Goal: Transaction & Acquisition: Purchase product/service

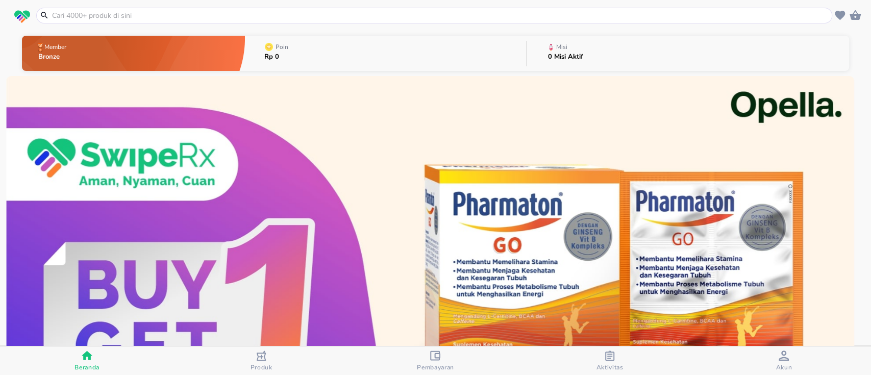
click at [396, 17] on input "text" at bounding box center [440, 15] width 779 height 11
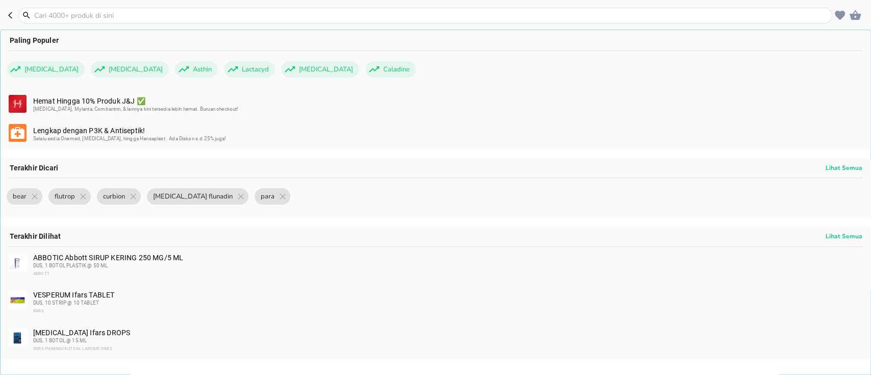
click at [232, 18] on input "text" at bounding box center [431, 15] width 797 height 11
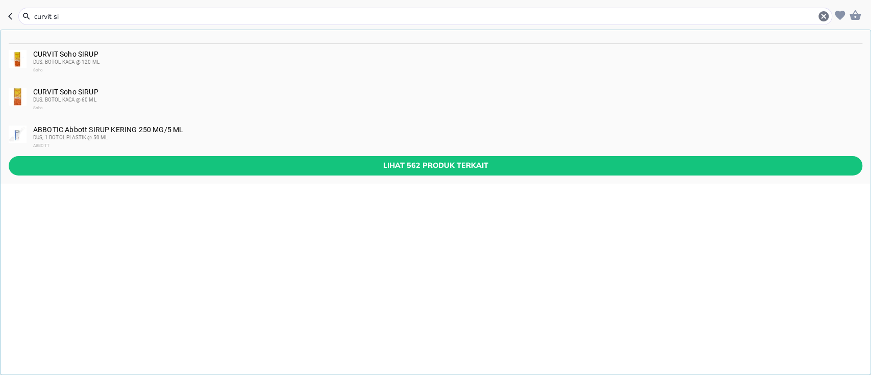
type input "curvit si"
click at [160, 58] on div "DUS, BOTOL KACA @ 120 ML" at bounding box center [447, 62] width 829 height 8
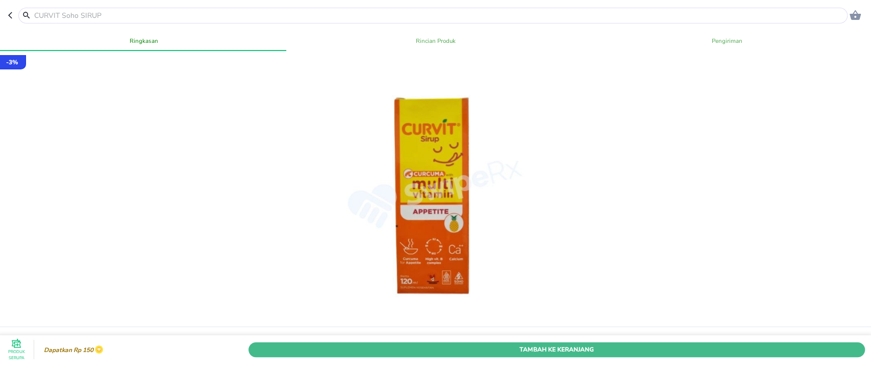
click at [506, 344] on span "Tambah Ke Keranjang" at bounding box center [556, 349] width 601 height 11
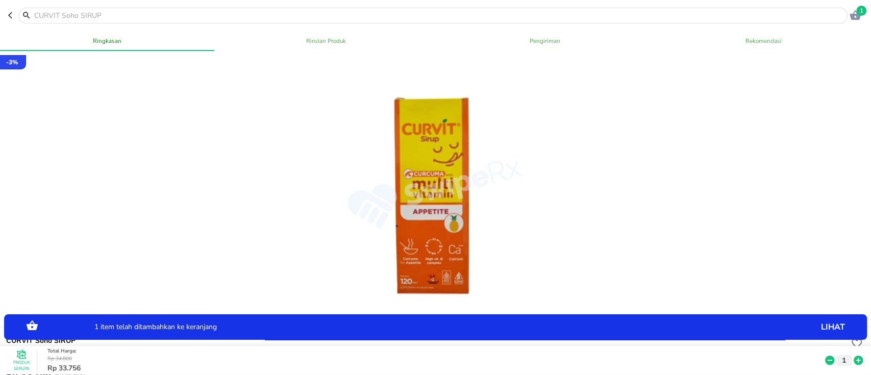
scroll to position [68, 0]
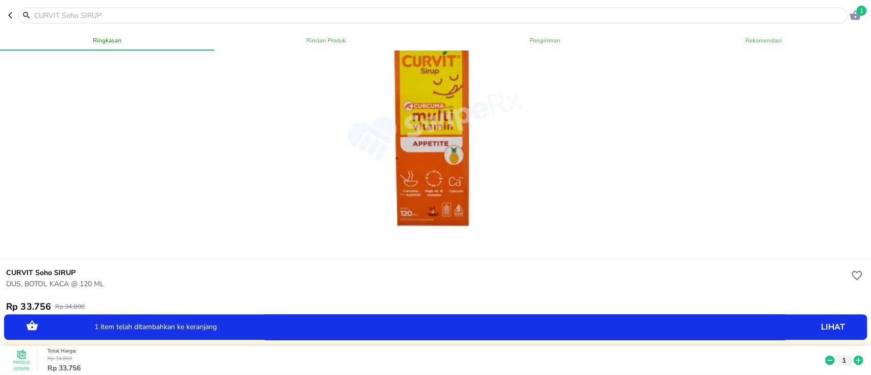
click at [854, 356] on icon at bounding box center [858, 360] width 9 height 9
click at [856, 17] on icon "button" at bounding box center [855, 15] width 12 height 12
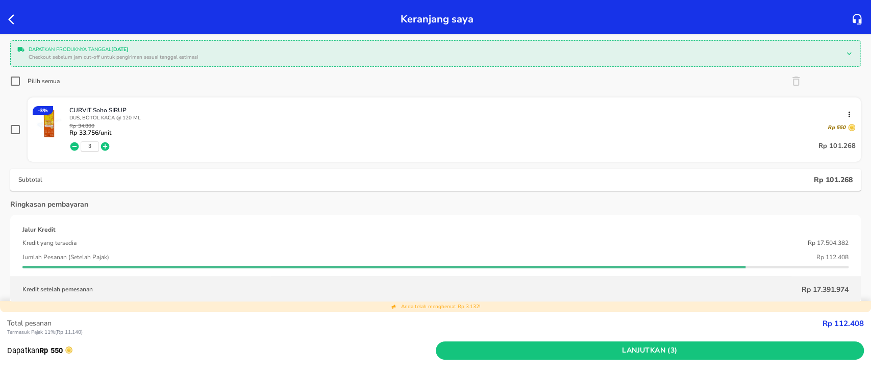
scroll to position [68, 0]
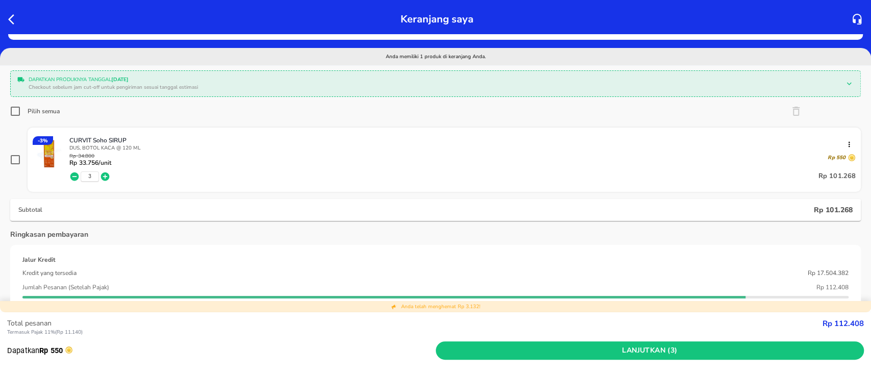
click at [11, 17] on icon "button" at bounding box center [11, 19] width 6 height 10
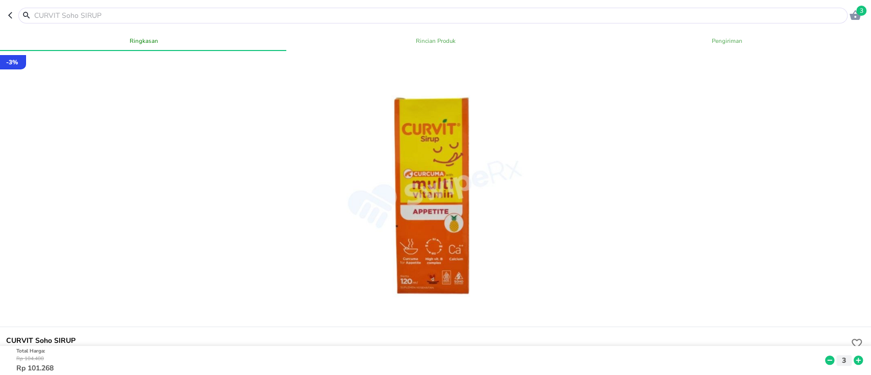
click at [11, 17] on icon "button" at bounding box center [10, 15] width 4 height 7
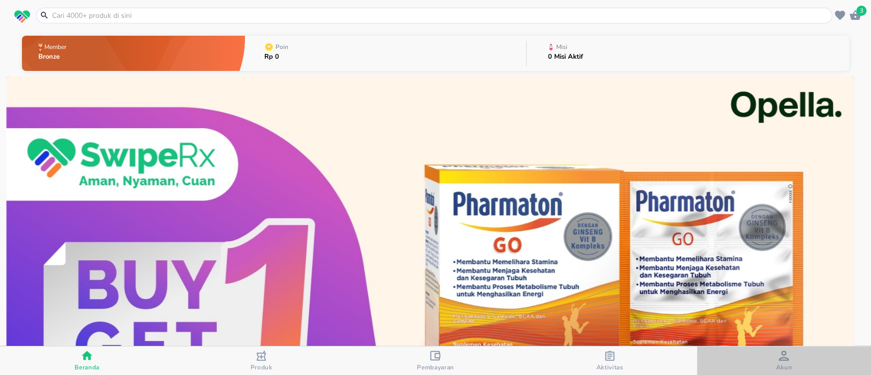
click at [783, 363] on span "Akun" at bounding box center [784, 367] width 16 height 8
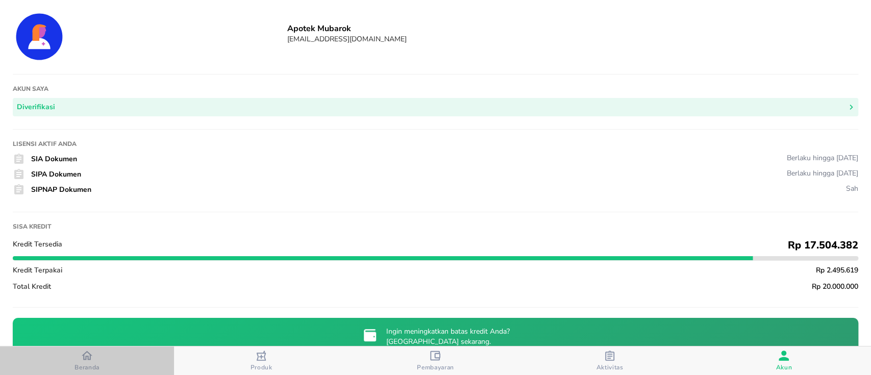
click at [84, 359] on icon "button" at bounding box center [87, 355] width 11 height 9
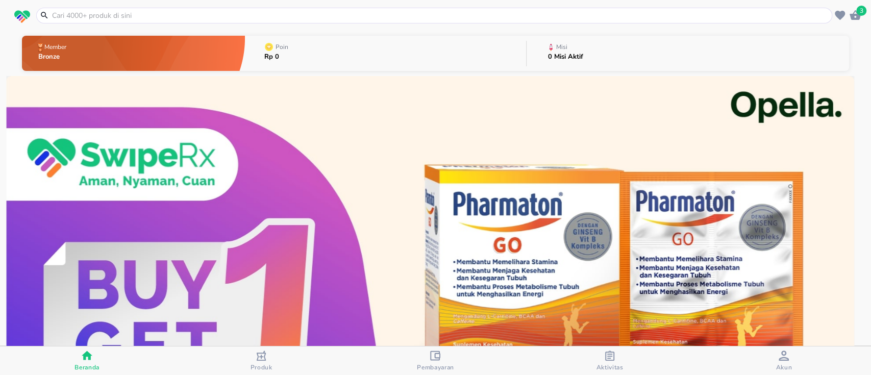
click at [848, 20] on header "3" at bounding box center [435, 15] width 871 height 31
click at [853, 20] on icon "button" at bounding box center [855, 15] width 12 height 12
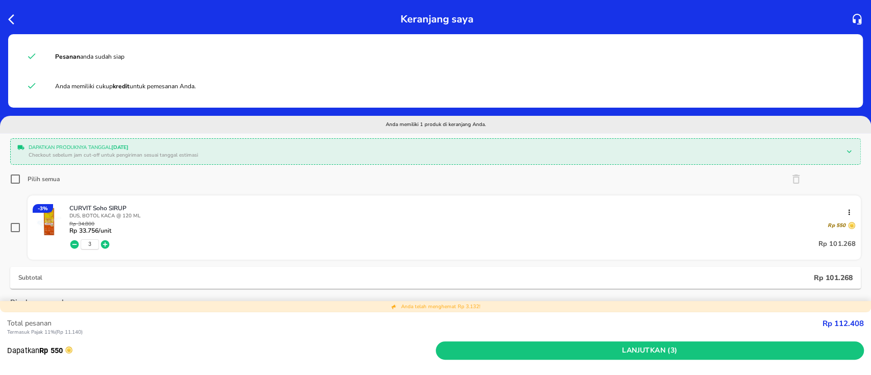
scroll to position [68, 0]
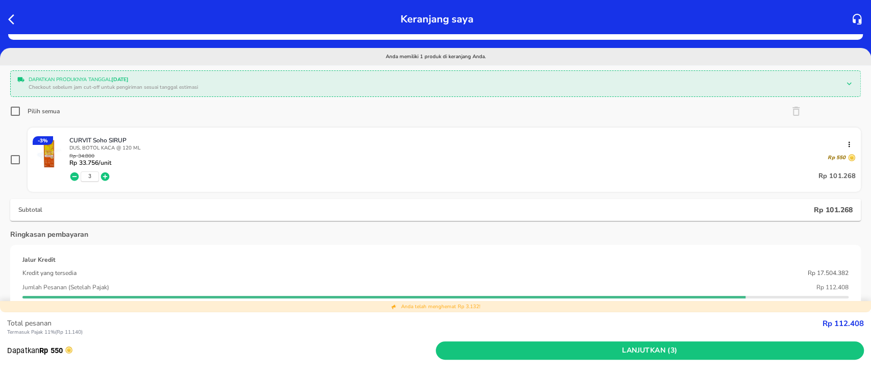
click at [10, 22] on icon "button" at bounding box center [14, 19] width 12 height 12
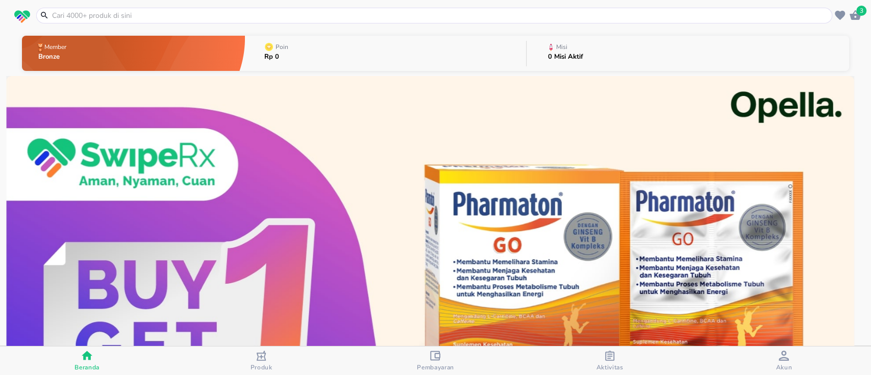
click at [771, 364] on span "Akun" at bounding box center [784, 361] width 168 height 21
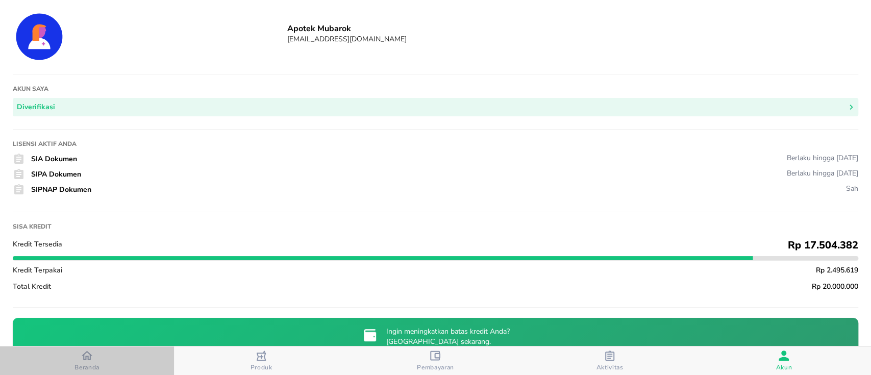
click at [109, 361] on span "Beranda" at bounding box center [87, 360] width 168 height 21
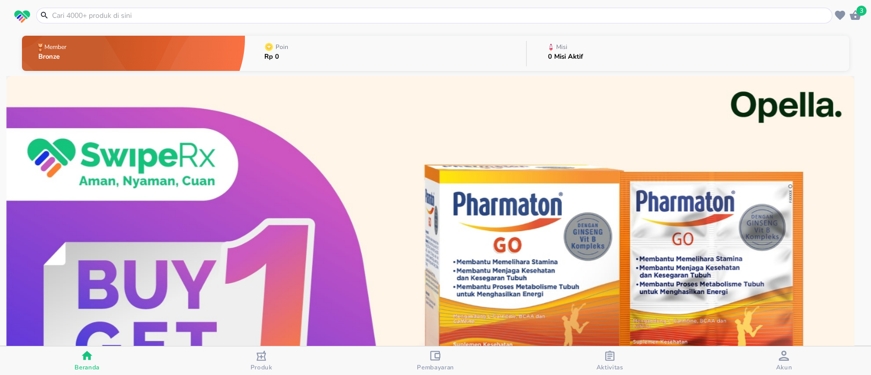
click at [866, 19] on header "3" at bounding box center [435, 15] width 871 height 31
click at [861, 16] on icon "button" at bounding box center [855, 15] width 12 height 12
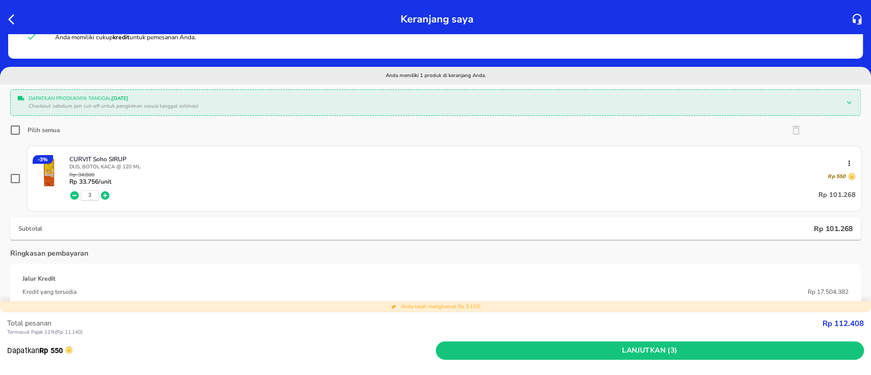
scroll to position [68, 0]
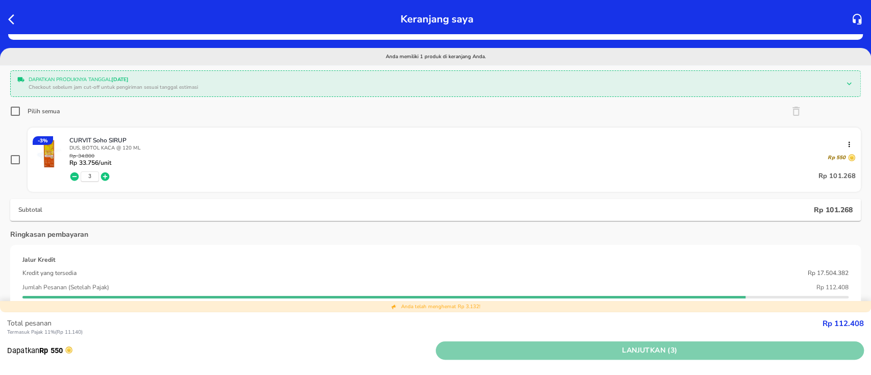
click at [506, 351] on span "Lanjutkan (3)" at bounding box center [650, 351] width 421 height 13
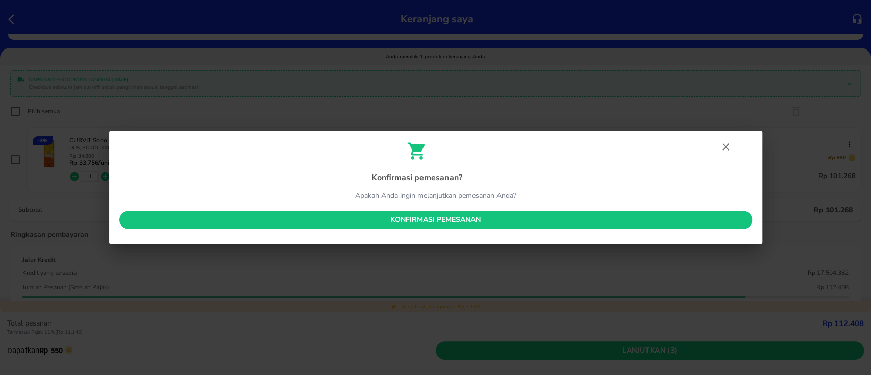
click at [503, 214] on span "Konfirmasi pemesanan" at bounding box center [436, 220] width 617 height 13
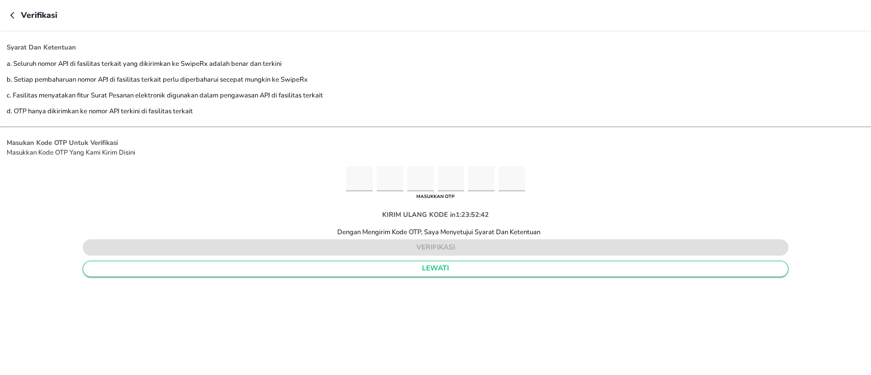
click at [478, 272] on span "lewati" at bounding box center [435, 268] width 689 height 13
